Goal: Information Seeking & Learning: Learn about a topic

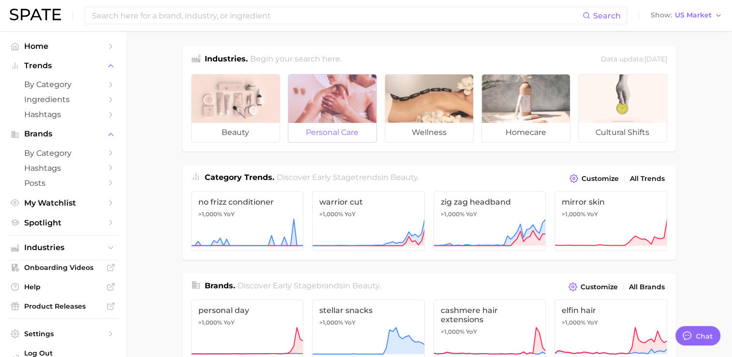
click at [341, 135] on span "personal care" at bounding box center [332, 132] width 88 height 19
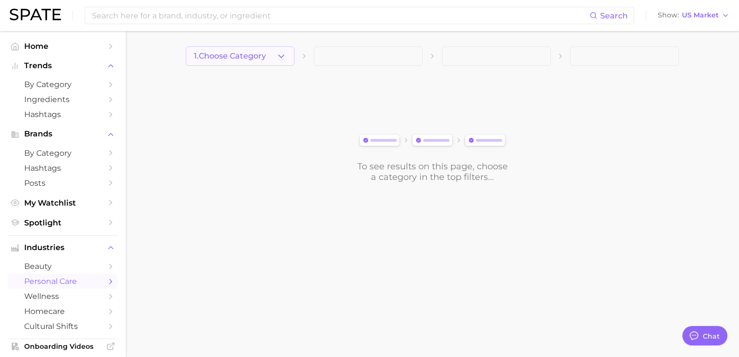
click at [277, 56] on icon "button" at bounding box center [281, 56] width 10 height 10
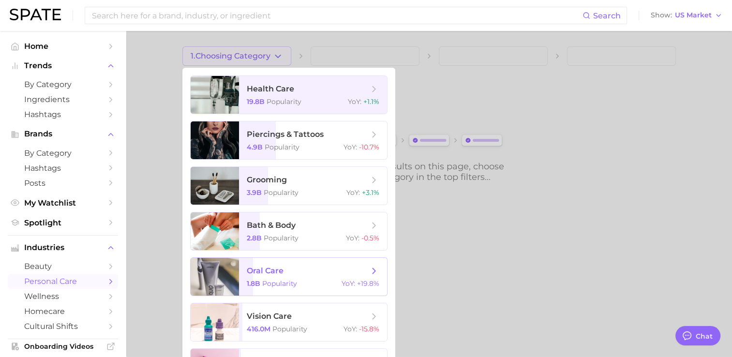
click at [275, 284] on span "Popularity" at bounding box center [279, 283] width 35 height 9
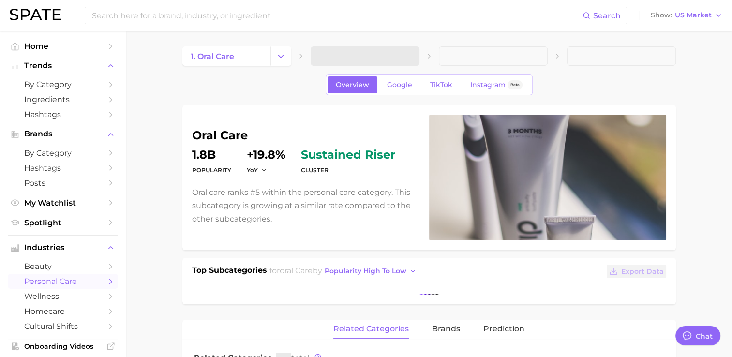
type textarea "x"
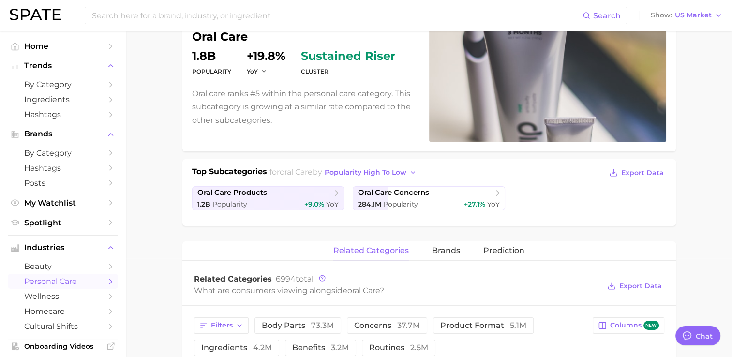
scroll to position [99, 0]
click at [250, 200] on div "1.2b Popularity +9.0% YoY" at bounding box center [268, 204] width 142 height 9
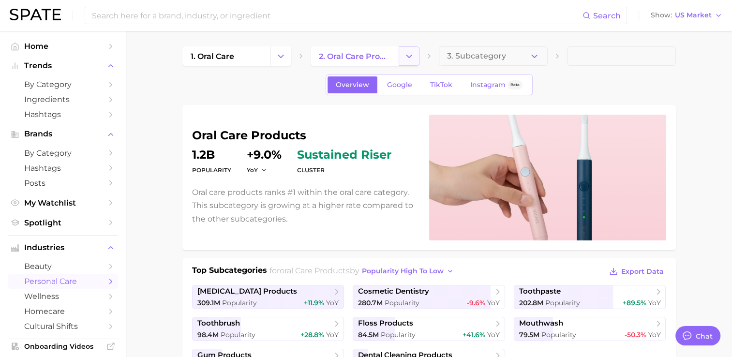
click at [408, 62] on button "Change Category" at bounding box center [409, 55] width 21 height 19
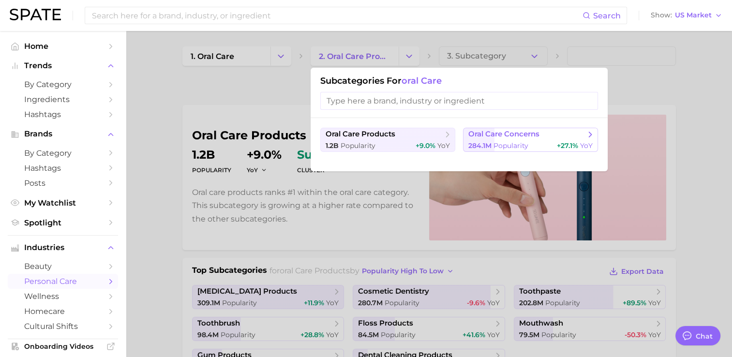
click at [489, 140] on button "oral care concerns 284.1m Popularity +27.1% YoY" at bounding box center [530, 140] width 135 height 24
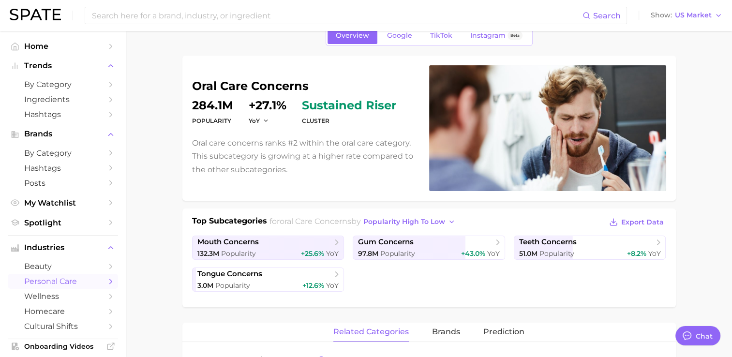
scroll to position [48, 0]
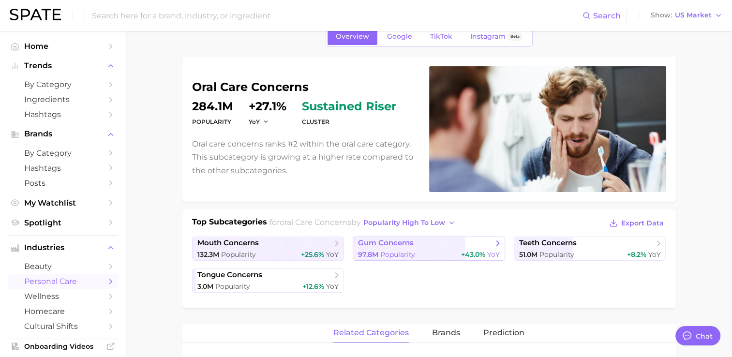
click at [402, 250] on span "Popularity" at bounding box center [397, 254] width 35 height 9
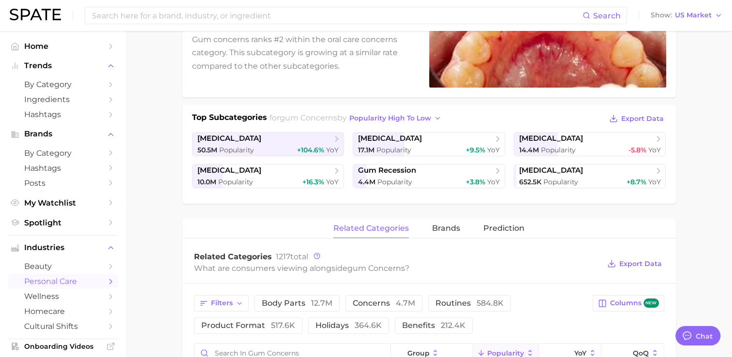
scroll to position [153, 0]
click at [157, 152] on main "1. oral care 2. oral care concerns 3. gum concerns 4. Subcategory Overview Goog…" at bounding box center [429, 319] width 606 height 883
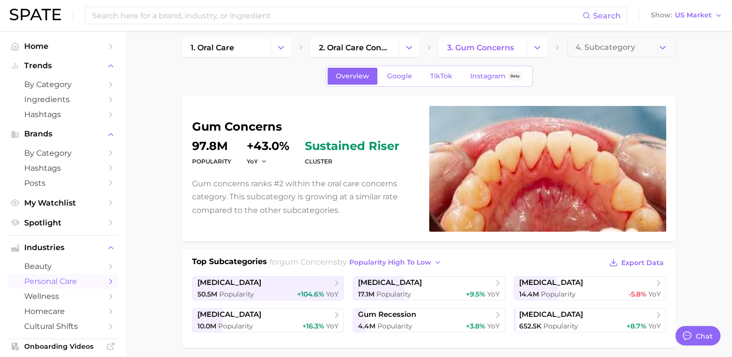
scroll to position [0, 0]
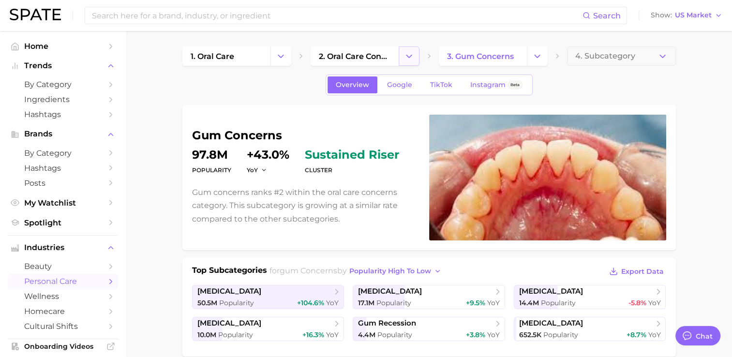
click at [410, 61] on button "Change Category" at bounding box center [409, 55] width 21 height 19
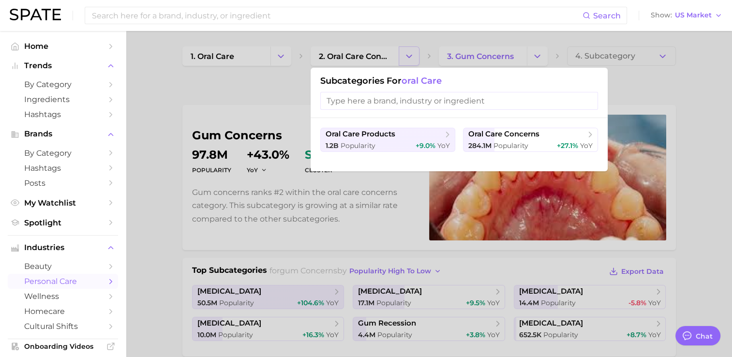
click at [410, 61] on div at bounding box center [366, 178] width 732 height 357
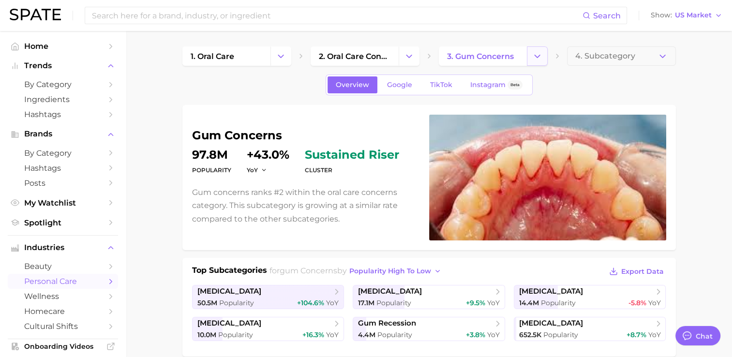
click at [539, 61] on icon "Change Category" at bounding box center [537, 56] width 10 height 10
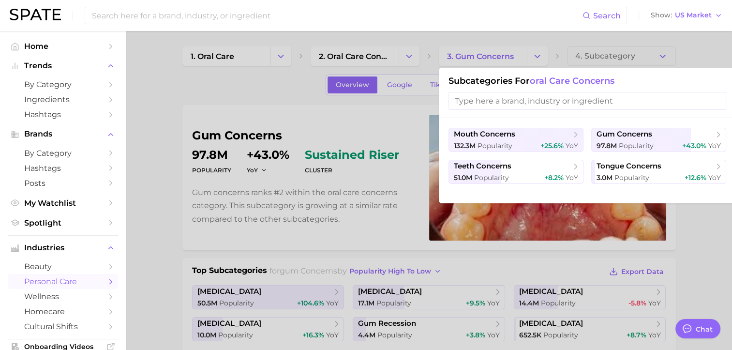
click at [411, 53] on div at bounding box center [366, 175] width 732 height 350
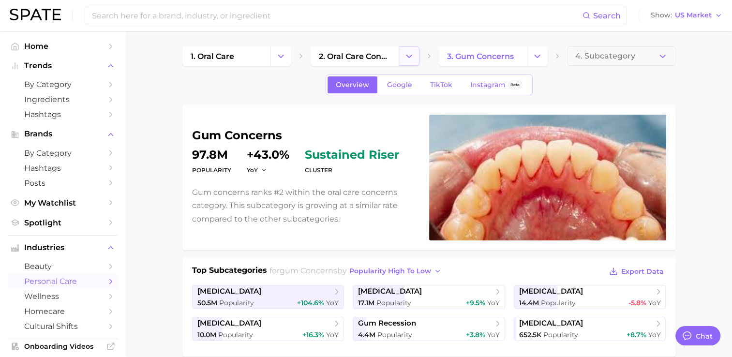
click at [411, 55] on polyline "Change Category" at bounding box center [408, 56] width 5 height 2
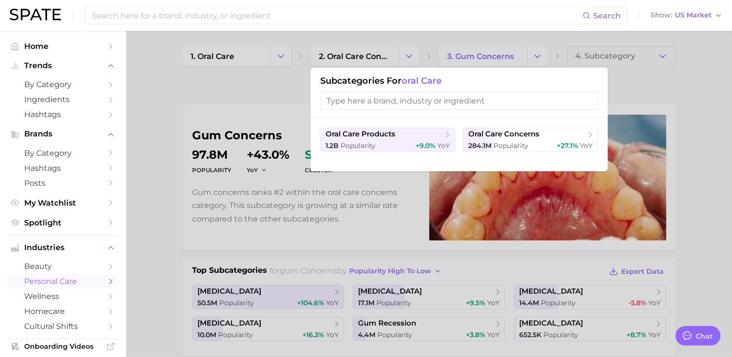
click at [712, 121] on div at bounding box center [366, 178] width 732 height 357
